Goal: Transaction & Acquisition: Purchase product/service

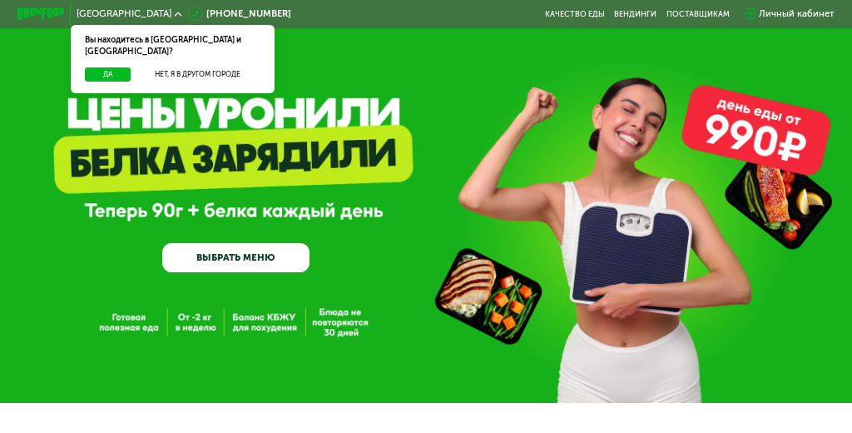
click at [245, 258] on link "ВЫБРАТЬ МЕНЮ" at bounding box center [235, 258] width 147 height 30
click at [107, 67] on button "Да" at bounding box center [108, 74] width 46 height 15
click at [108, 67] on button "Да" at bounding box center [108, 74] width 46 height 15
click at [108, 68] on button "Да" at bounding box center [108, 74] width 46 height 15
click at [108, 69] on button "Да" at bounding box center [108, 74] width 46 height 15
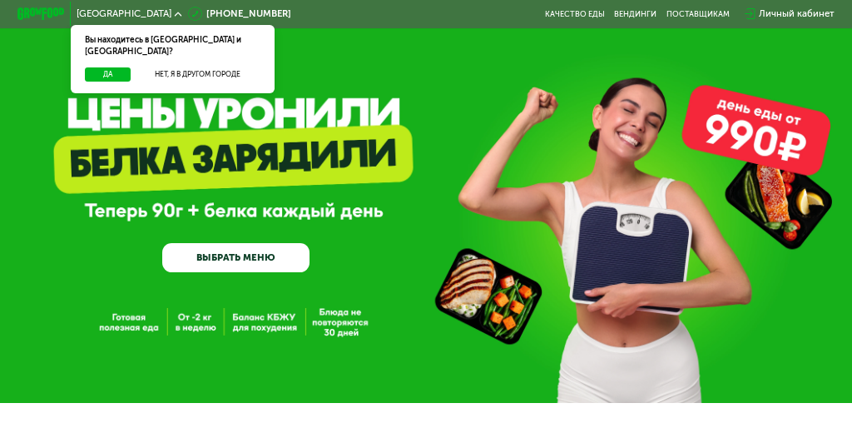
click at [255, 253] on link "ВЫБРАТЬ МЕНЮ" at bounding box center [235, 258] width 147 height 30
click at [246, 262] on link "ВЫБРАТЬ МЕНЮ" at bounding box center [235, 258] width 147 height 30
click at [250, 253] on link "ВЫБРАТЬ МЕНЮ" at bounding box center [235, 258] width 147 height 30
click at [237, 270] on link "ВЫБРАТЬ МЕНЮ" at bounding box center [235, 258] width 147 height 30
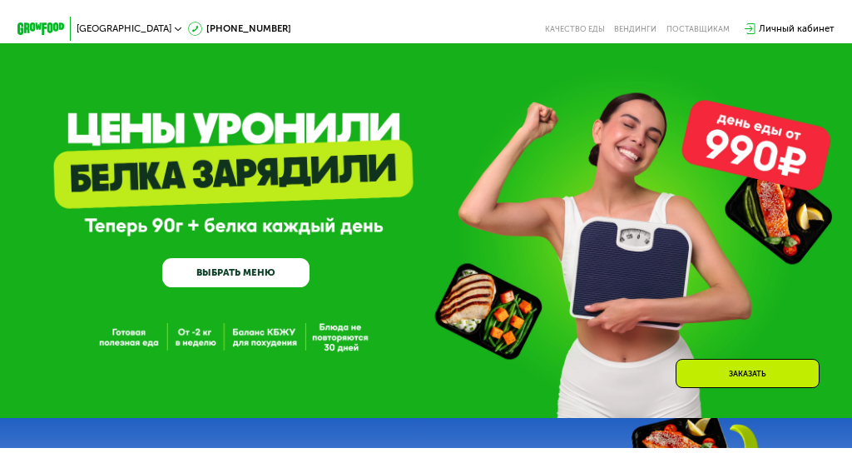
scroll to position [1277, 0]
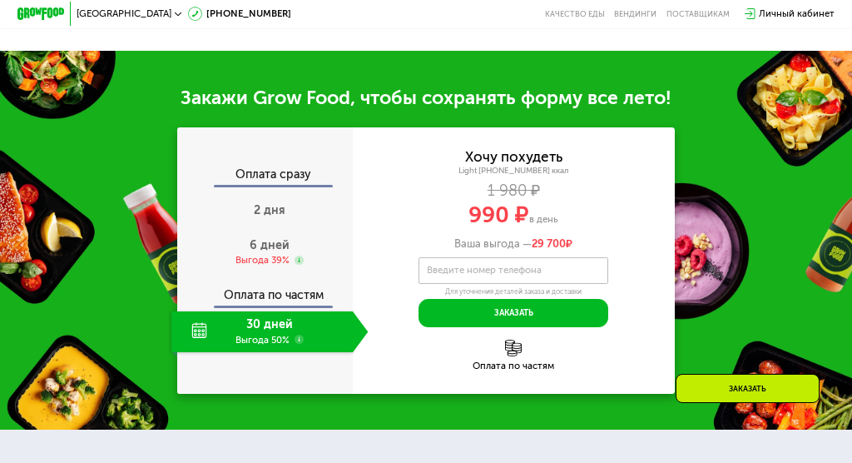
click at [271, 217] on span "2 дня" at bounding box center [270, 210] width 32 height 14
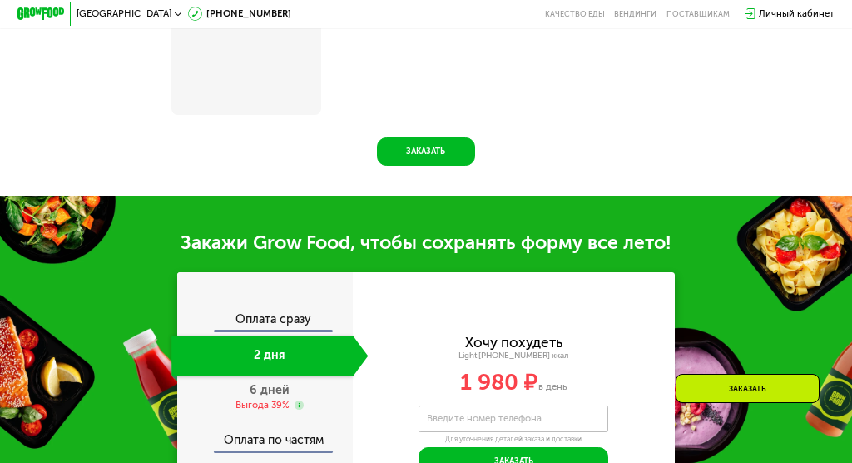
scroll to position [410, 0]
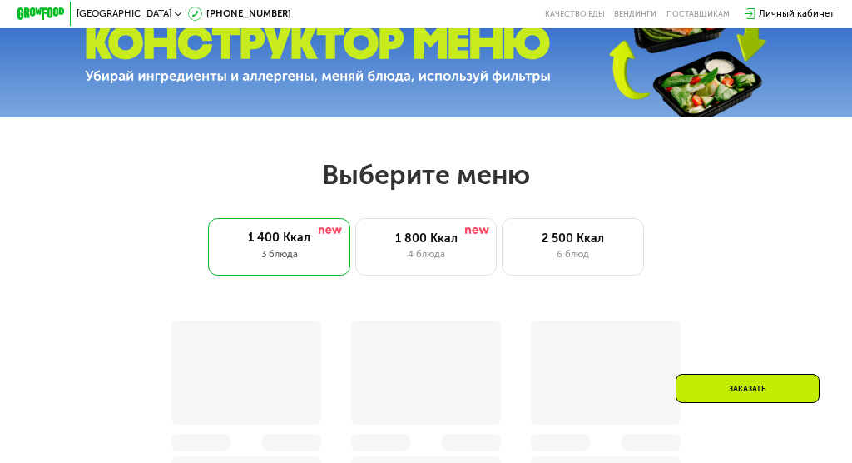
click at [290, 272] on div "1 400 Ккал 3 блюда" at bounding box center [279, 246] width 142 height 57
click at [278, 261] on div "3 блюда" at bounding box center [280, 254] width 118 height 14
click at [290, 261] on div "3 блюда" at bounding box center [280, 254] width 118 height 14
click at [280, 245] on div "1 400 Ккал" at bounding box center [280, 238] width 118 height 14
click at [275, 247] on div "3 блюда" at bounding box center [280, 254] width 118 height 14
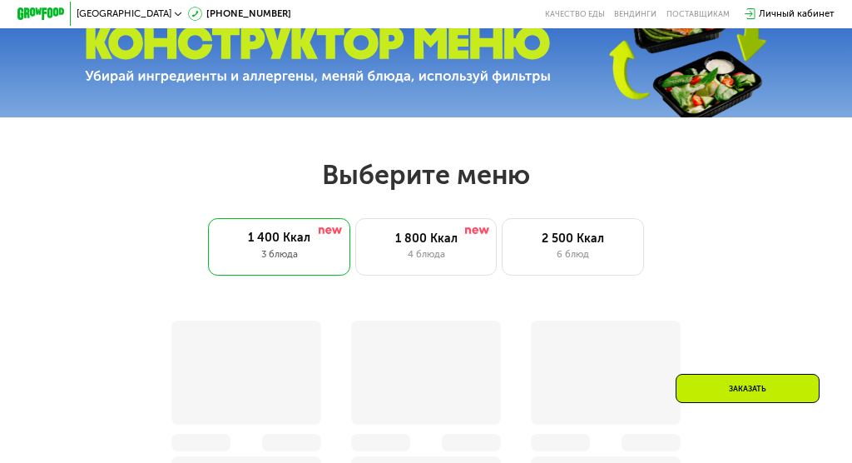
scroll to position [526, 0]
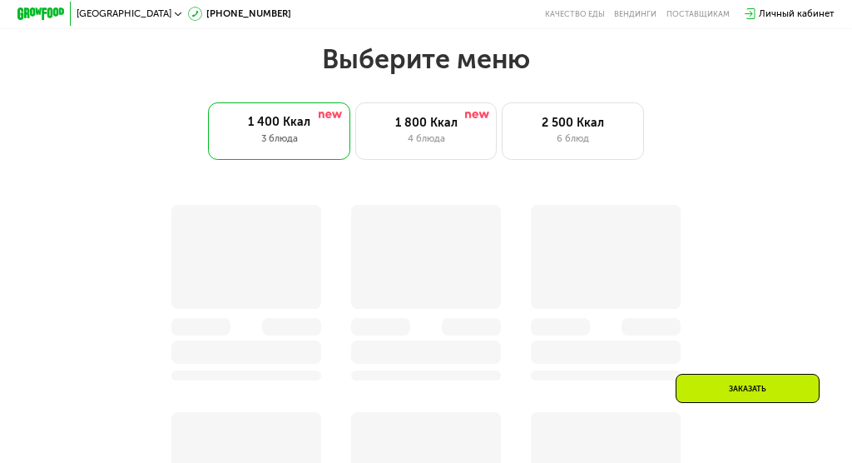
click at [743, 387] on div "Заказать" at bounding box center [748, 388] width 144 height 29
click at [753, 408] on div "Заказать" at bounding box center [749, 406] width 174 height 64
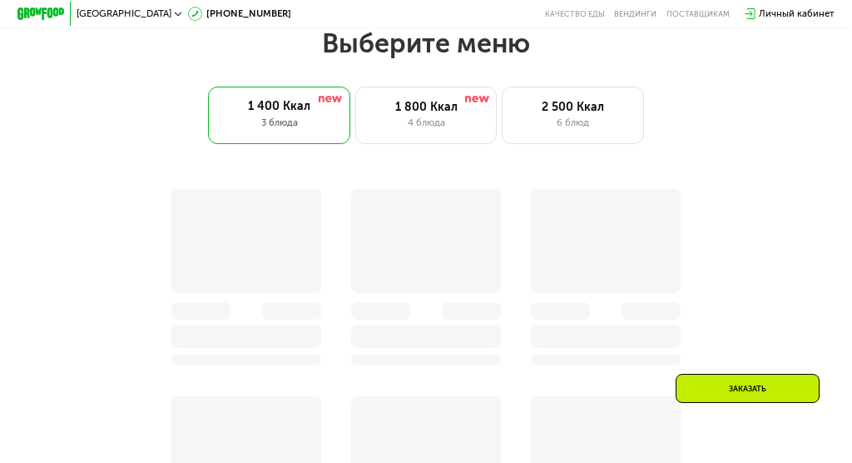
click at [750, 391] on div "Заказать" at bounding box center [748, 388] width 144 height 29
click at [747, 392] on div "Заказать" at bounding box center [748, 388] width 144 height 29
click at [740, 400] on div "Заказать" at bounding box center [748, 388] width 144 height 29
